Goal: Information Seeking & Learning: Learn about a topic

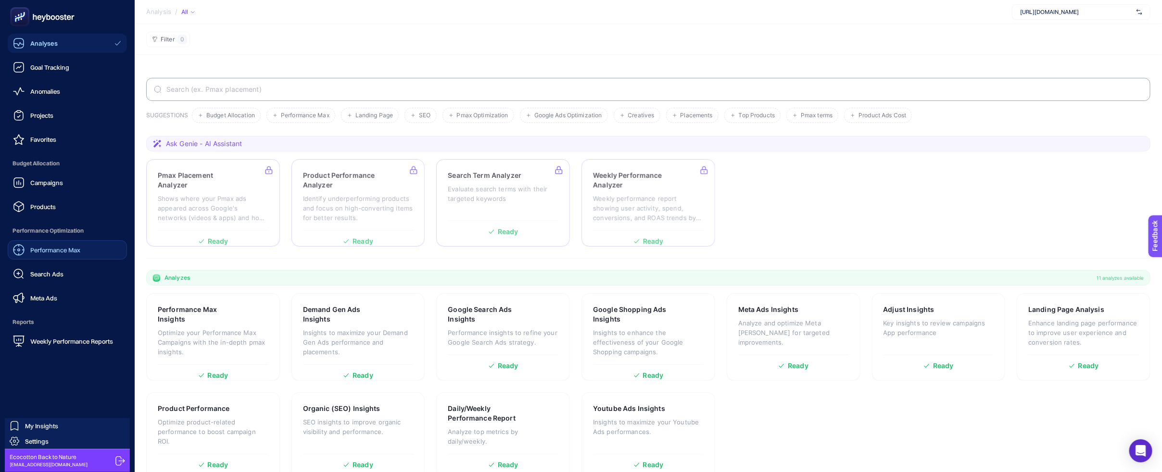
click at [65, 251] on span "Performance Max" at bounding box center [55, 250] width 50 height 8
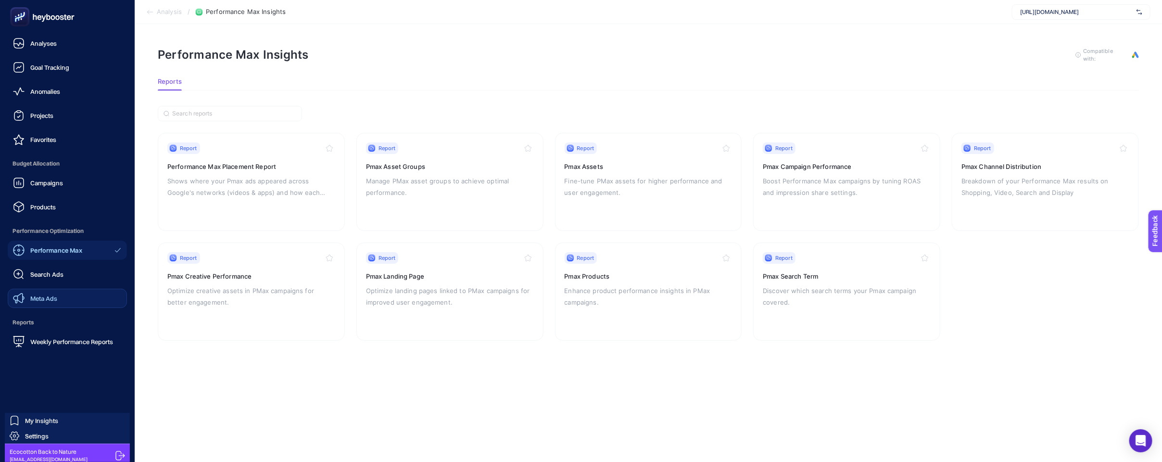
click at [69, 293] on link "Meta Ads" at bounding box center [67, 298] width 119 height 19
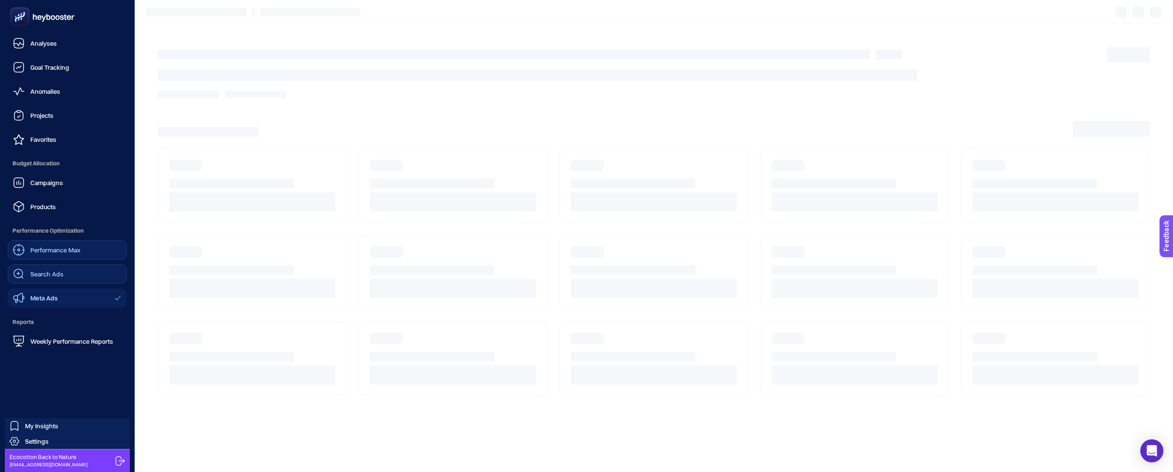
click at [72, 280] on link "Search Ads" at bounding box center [67, 273] width 119 height 19
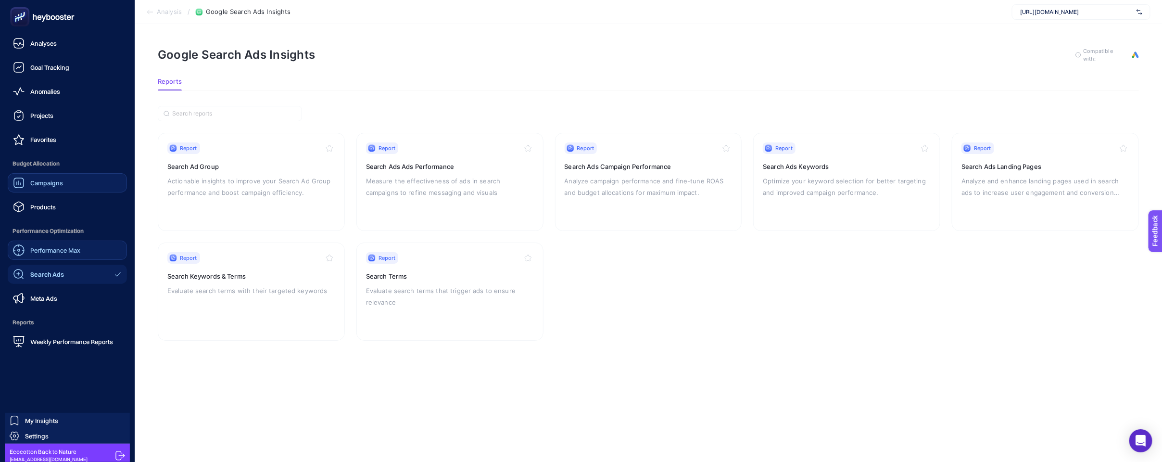
click at [82, 182] on link "Campaigns" at bounding box center [67, 182] width 119 height 19
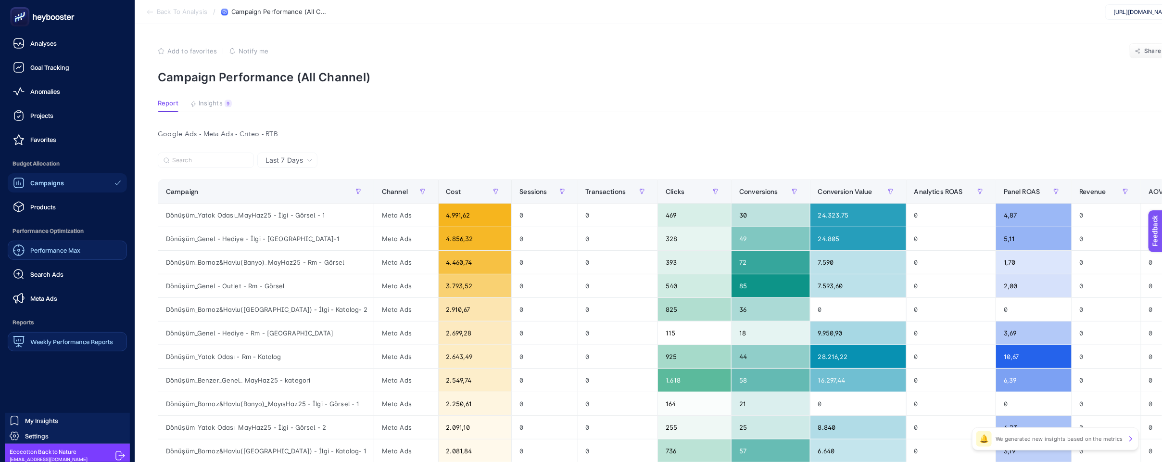
click at [60, 339] on span "Weekly Performance Reports" at bounding box center [71, 342] width 83 height 8
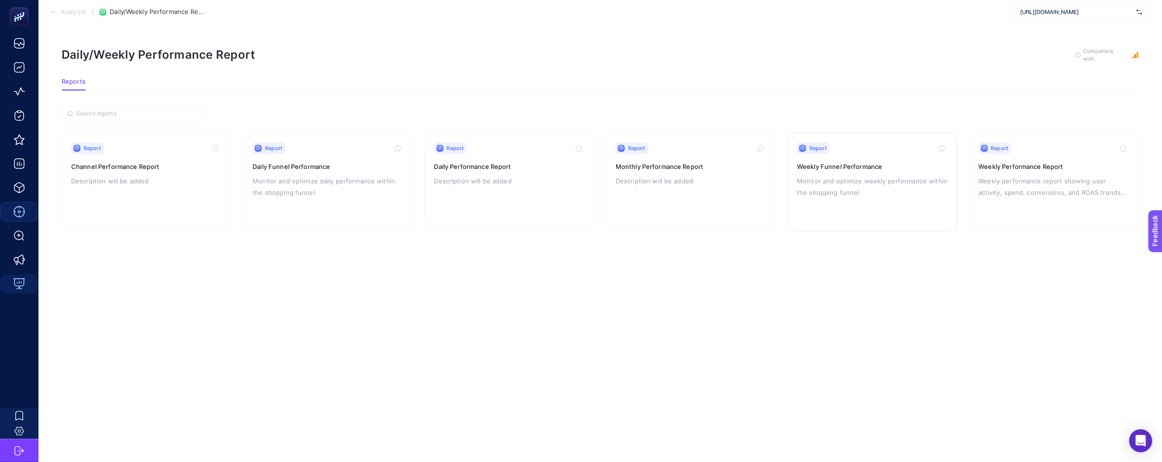
click at [889, 186] on p "Monitor and optimize weekly performance within the shopping funnel" at bounding box center [872, 186] width 151 height 23
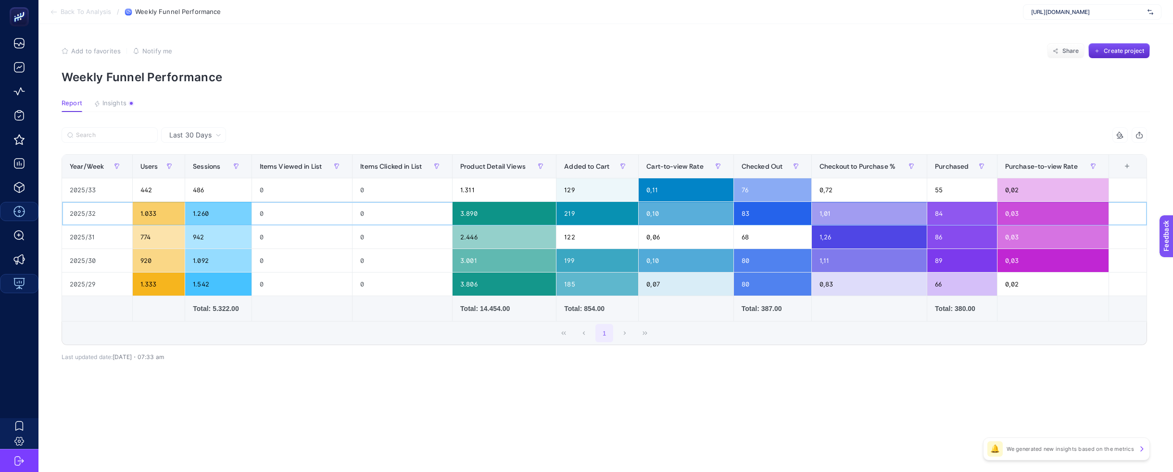
click at [112, 214] on div "2025/32" at bounding box center [97, 213] width 70 height 23
click at [192, 131] on span "Last 30 Days" at bounding box center [190, 135] width 42 height 10
drag, startPoint x: 273, startPoint y: 116, endPoint x: 263, endPoint y: 115, distance: 9.7
click at [273, 116] on article "Add to favorites false Notify me Share Create project Weekly Funnel Performance…" at bounding box center [605, 248] width 1134 height 448
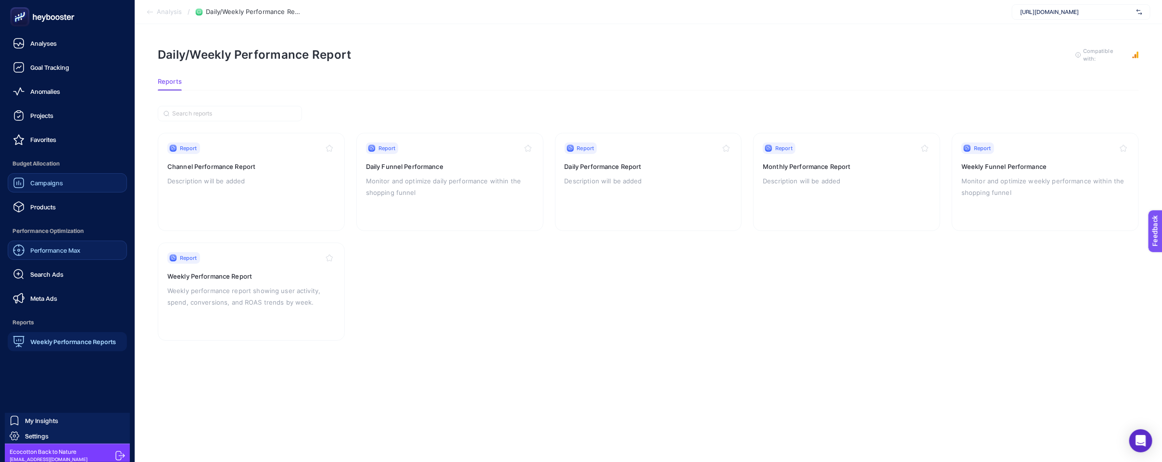
click at [54, 182] on span "Campaigns" at bounding box center [46, 183] width 33 height 8
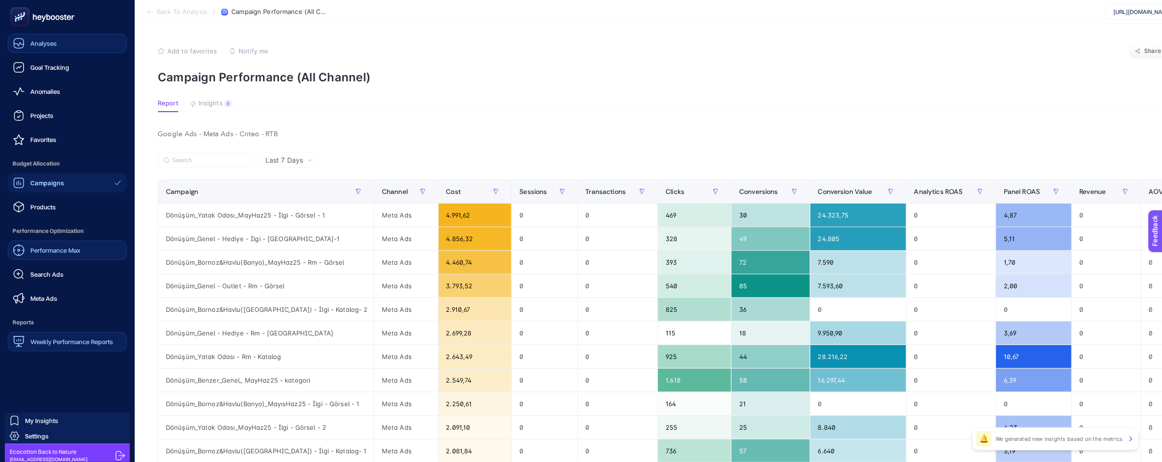
click at [42, 39] on span "Analyses" at bounding box center [43, 43] width 26 height 8
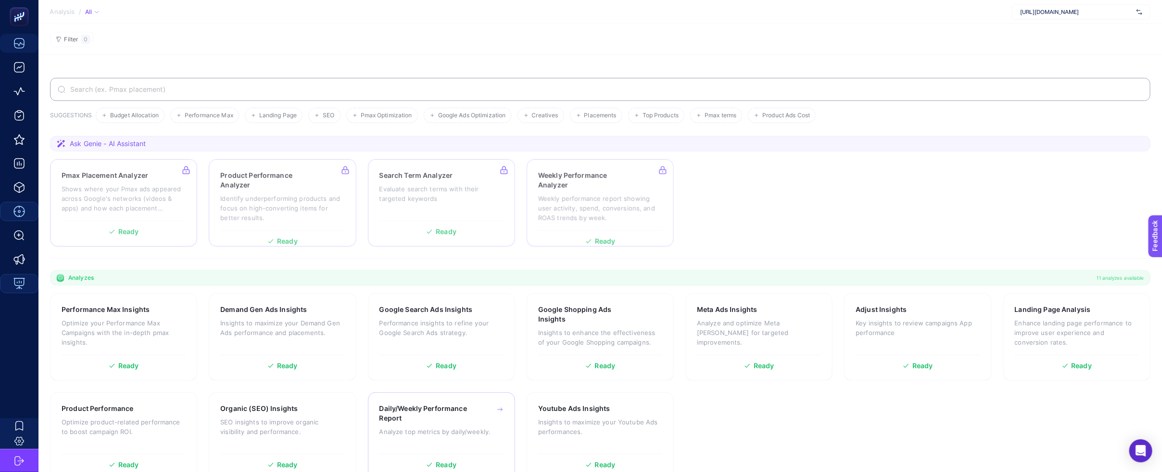
click at [439, 424] on div "Daily/Weekly Performance Report Analyze top metrics by daily/weekly." at bounding box center [441, 426] width 124 height 45
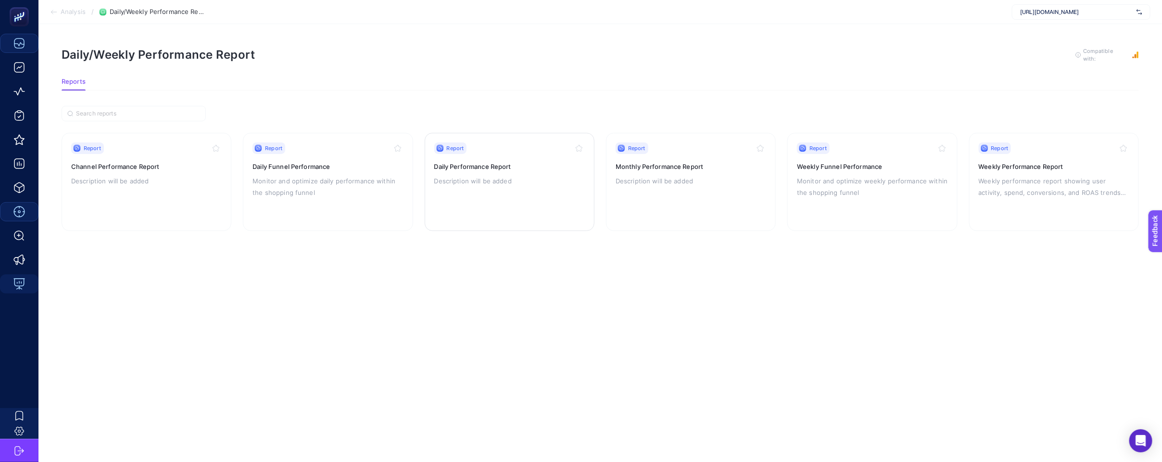
click at [514, 187] on div "Report Daily Performance Report Description will be added" at bounding box center [509, 181] width 151 height 79
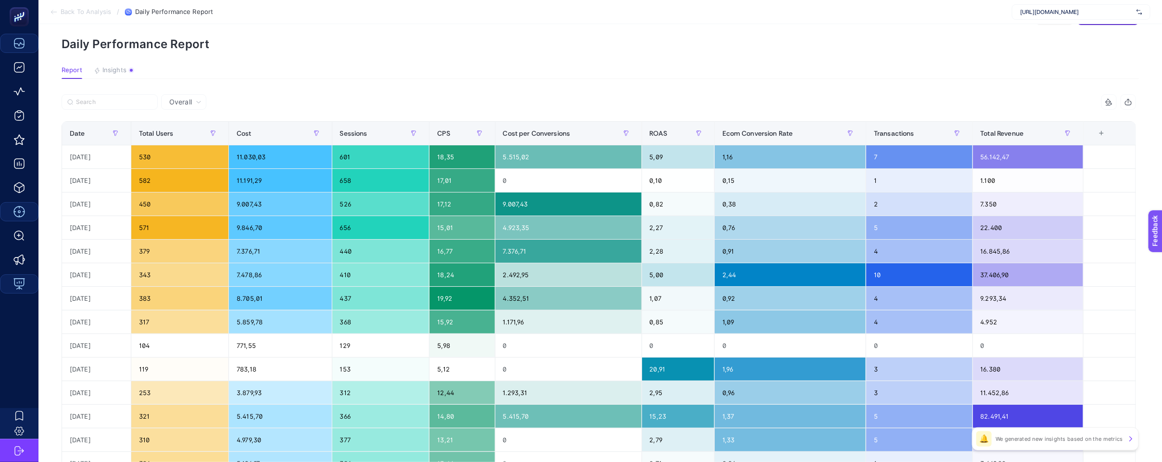
scroll to position [40, 0]
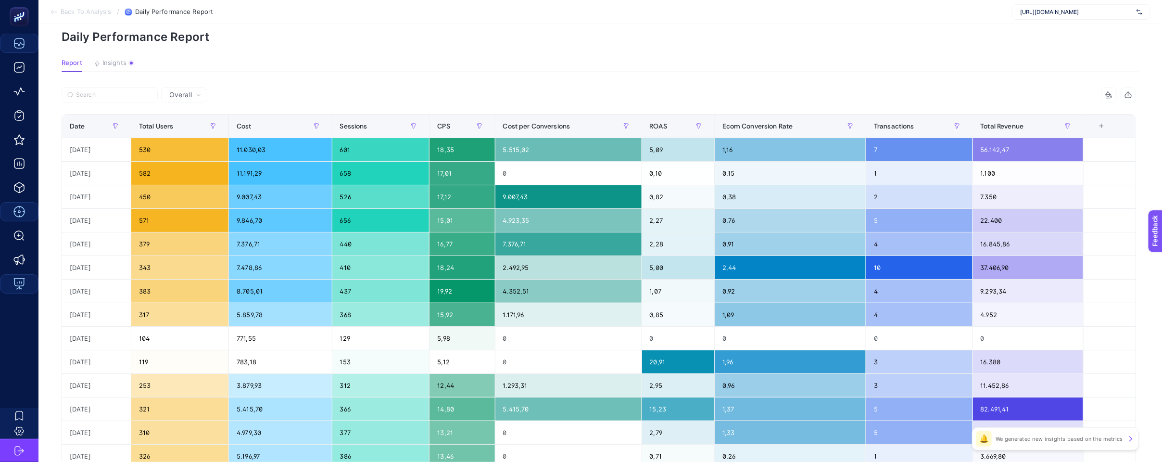
click at [53, 6] on section "Back To Analysis / Daily Performance Report [URL][DOMAIN_NAME]" at bounding box center [599, 12] width 1123 height 24
click at [100, 9] on span "Back To Analysis" at bounding box center [86, 12] width 50 height 8
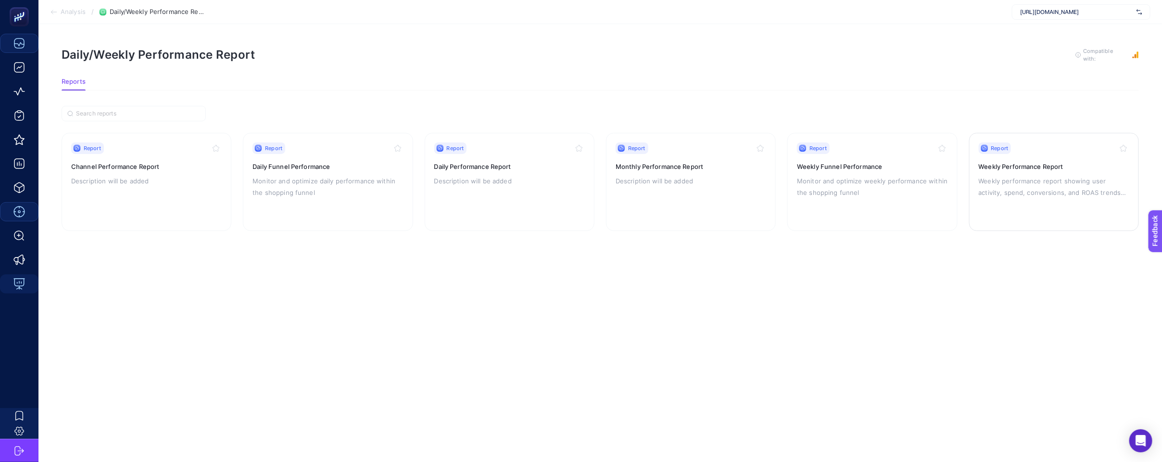
click at [1035, 192] on p "Weekly performance report showing user activity, spend, conversions, and ROAS t…" at bounding box center [1054, 186] width 151 height 23
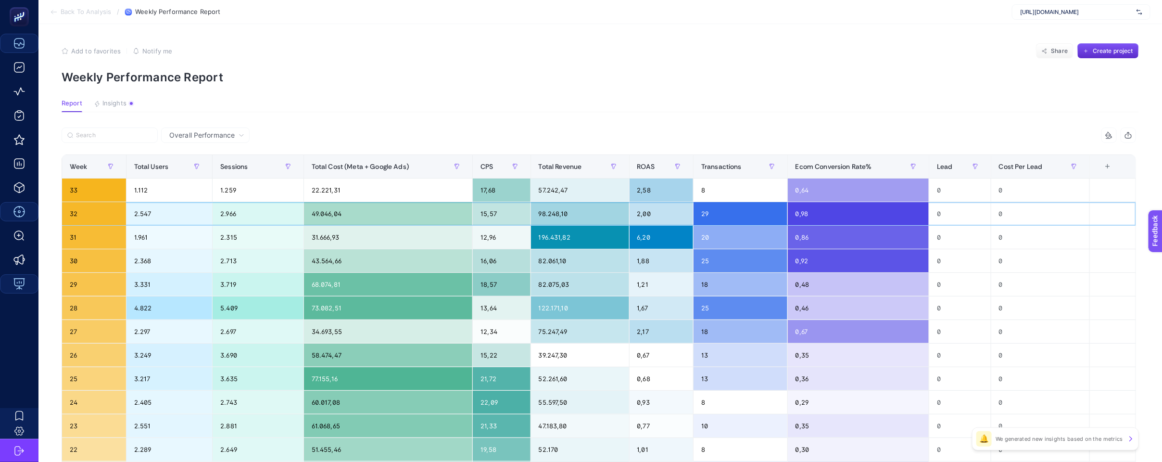
drag, startPoint x: 744, startPoint y: 207, endPoint x: 719, endPoint y: 214, distance: 26.5
click at [708, 214] on div "29" at bounding box center [740, 213] width 94 height 23
click at [726, 214] on div "29" at bounding box center [740, 213] width 94 height 23
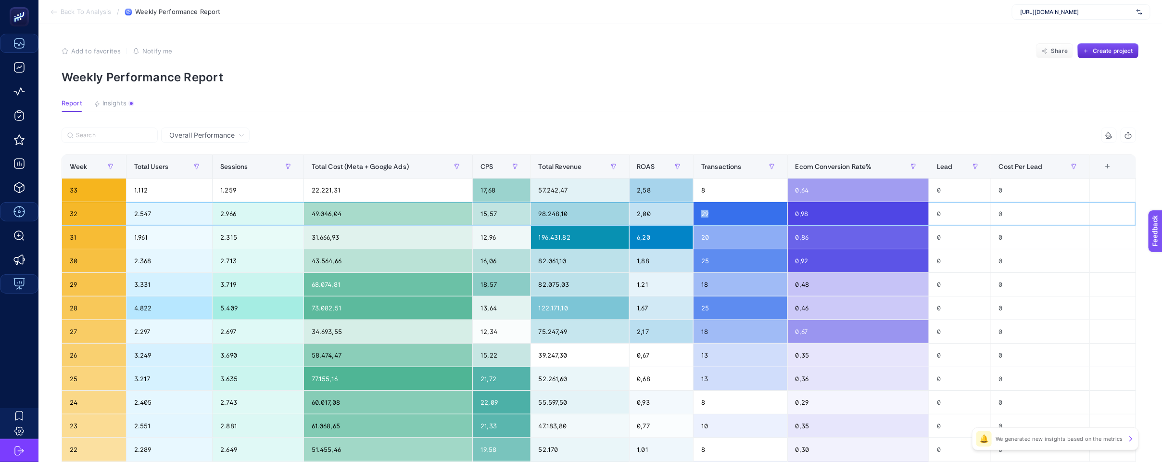
click at [744, 218] on div "29" at bounding box center [740, 213] width 94 height 23
drag, startPoint x: 728, startPoint y: 216, endPoint x: 710, endPoint y: 216, distance: 18.3
click at [710, 217] on div "29" at bounding box center [740, 213] width 94 height 23
click at [1098, 13] on span "[URL][DOMAIN_NAME]" at bounding box center [1076, 12] width 113 height 8
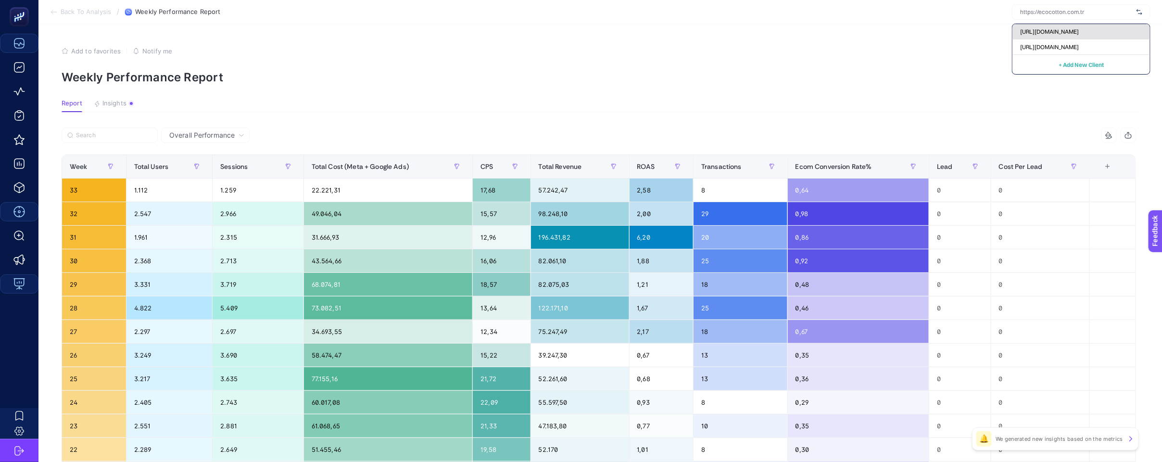
click at [1079, 35] on span "[URL][DOMAIN_NAME]" at bounding box center [1049, 32] width 59 height 8
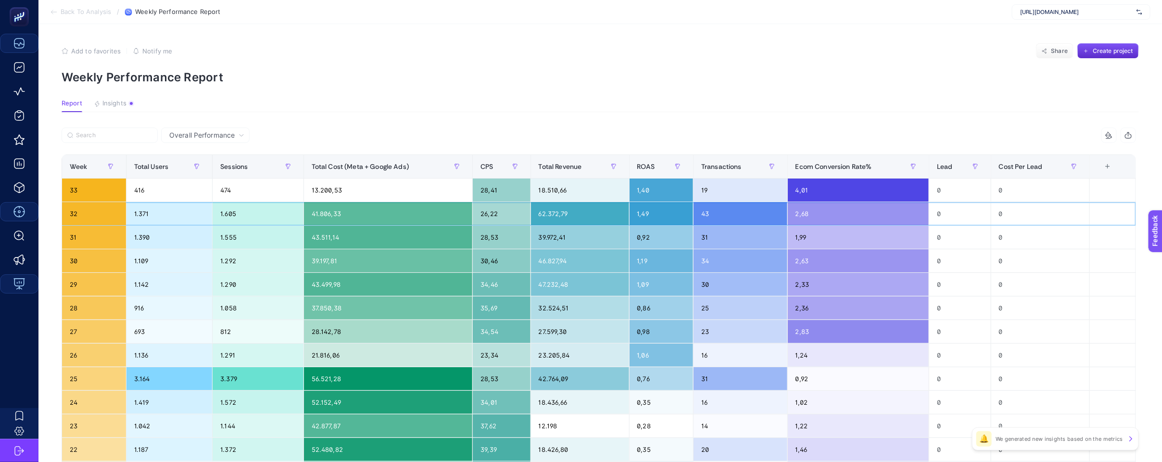
click at [481, 210] on div "26,22" at bounding box center [501, 213] width 57 height 23
click at [1107, 8] on span "[URL][DOMAIN_NAME]" at bounding box center [1076, 12] width 113 height 8
click at [1098, 44] on div "[URL][DOMAIN_NAME]" at bounding box center [1081, 46] width 138 height 15
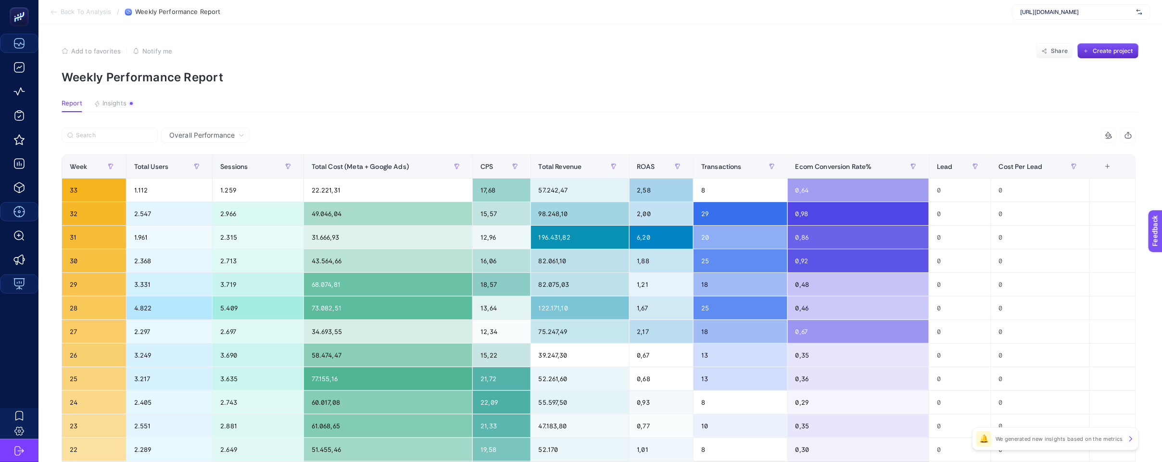
click at [1085, 13] on span "[URL][DOMAIN_NAME]" at bounding box center [1076, 12] width 113 height 8
click at [1069, 39] on div "[URL][DOMAIN_NAME]" at bounding box center [1081, 46] width 138 height 15
